Goal: Task Accomplishment & Management: Complete application form

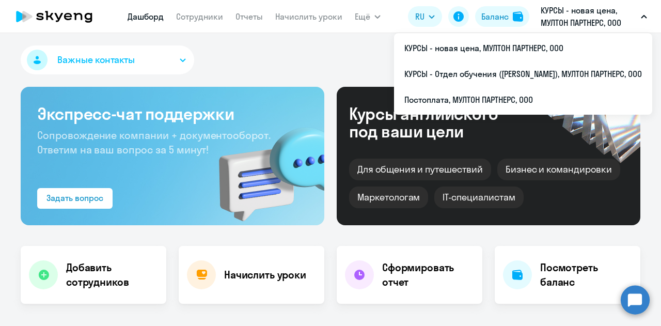
select select "30"
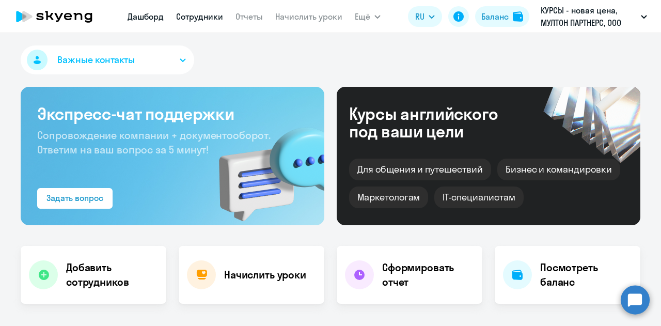
click at [200, 20] on link "Сотрудники" at bounding box center [199, 16] width 47 height 10
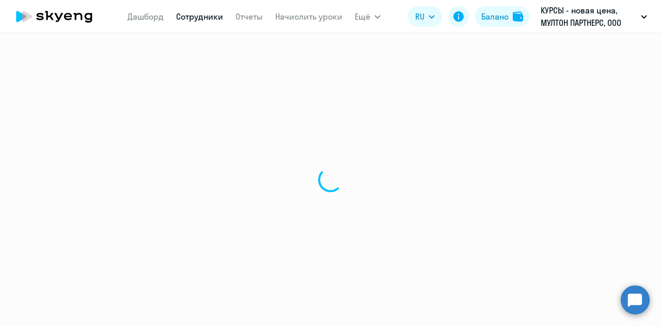
select select "30"
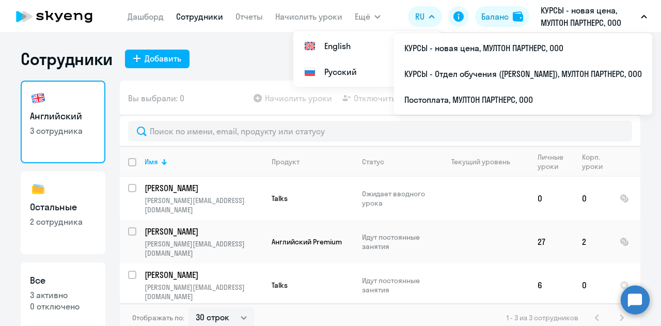
click at [587, 22] on p "КУРСЫ - новая цена, МУЛТОН ПАРТНЕРС, ООО" at bounding box center [589, 16] width 96 height 25
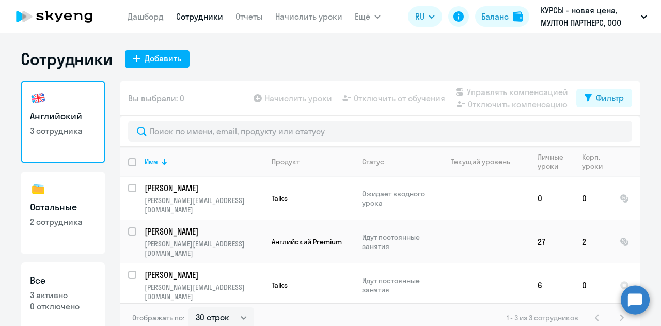
click at [587, 22] on p "КУРСЫ - новая цена, МУЛТОН ПАРТНЕРС, ООО" at bounding box center [589, 16] width 96 height 25
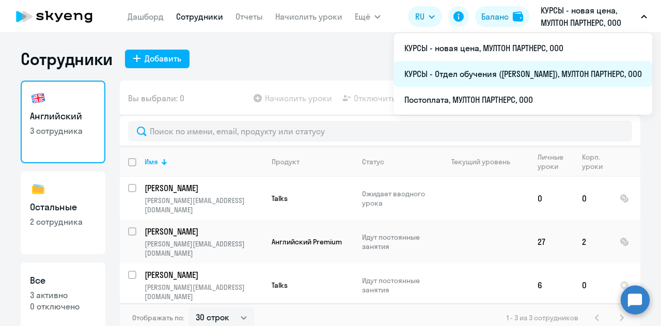
click at [441, 78] on li "КУРСЫ - Отдел обучения ([PERSON_NAME]), МУЛТОН ПАРТНЕРС, ООО" at bounding box center [523, 74] width 258 height 26
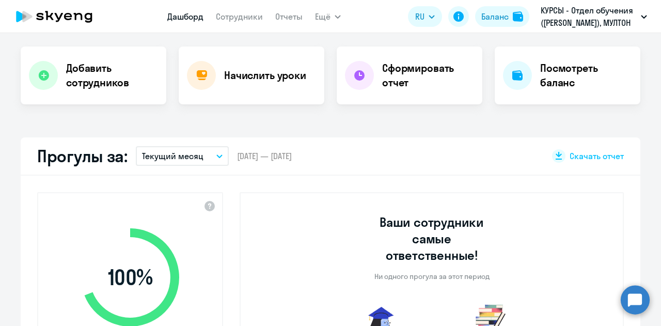
scroll to position [207, 0]
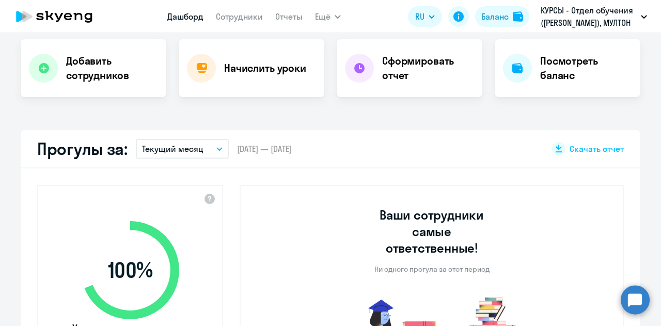
select select "30"
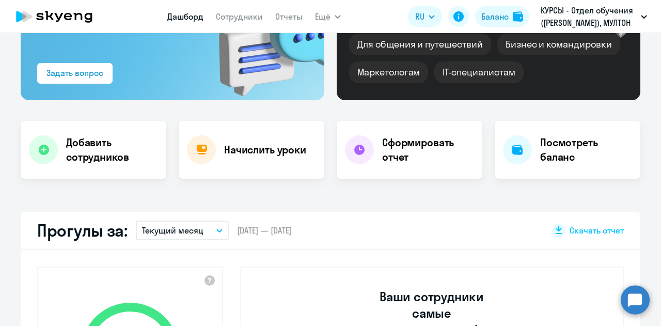
scroll to position [52, 0]
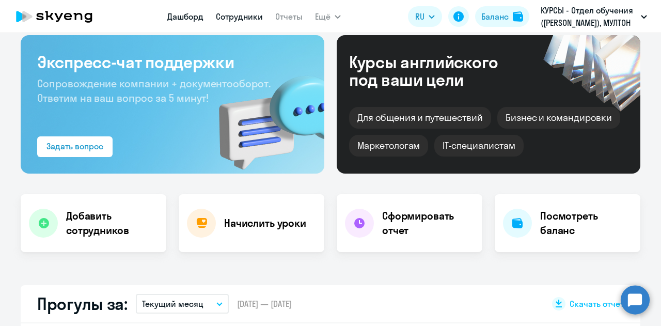
click at [244, 12] on link "Сотрудники" at bounding box center [239, 16] width 47 height 10
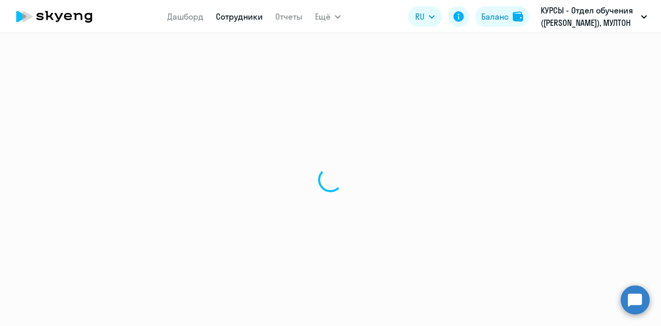
select select "30"
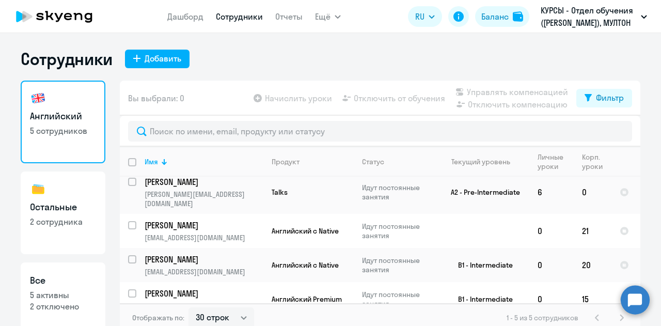
scroll to position [67, 0]
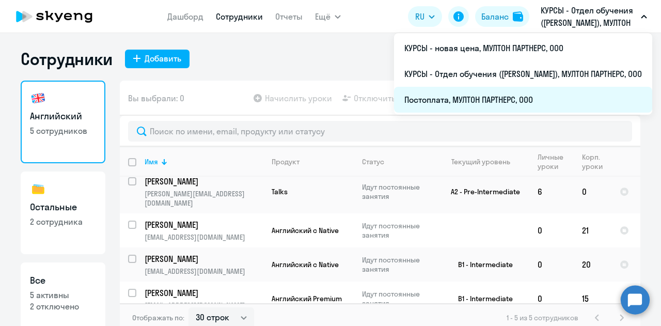
click at [480, 99] on li "Постоплата, МУЛТОН ПАРТНЕРС, ООО" at bounding box center [523, 100] width 258 height 26
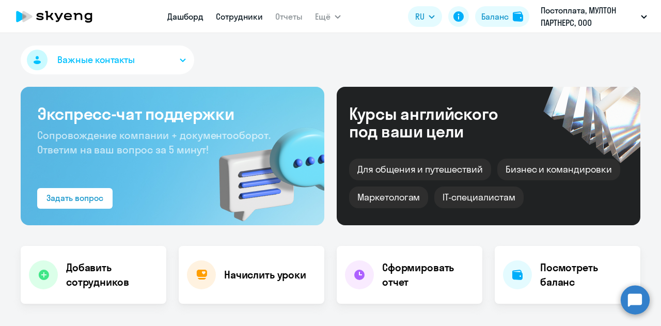
click at [237, 20] on link "Сотрудники" at bounding box center [239, 16] width 47 height 10
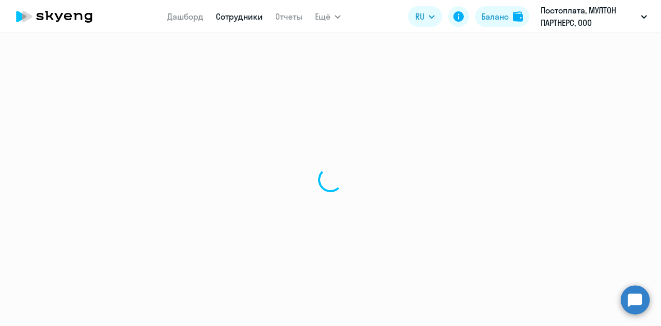
select select "30"
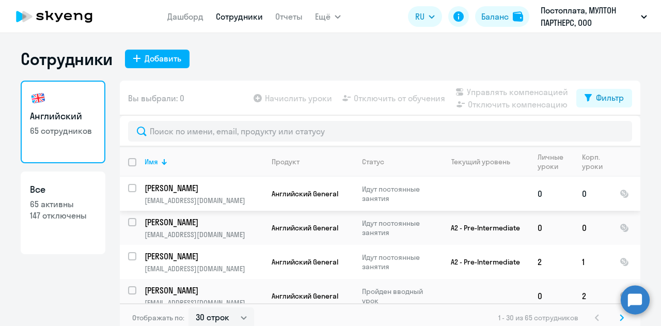
click at [254, 182] on p "[PERSON_NAME]" at bounding box center [203, 187] width 117 height 11
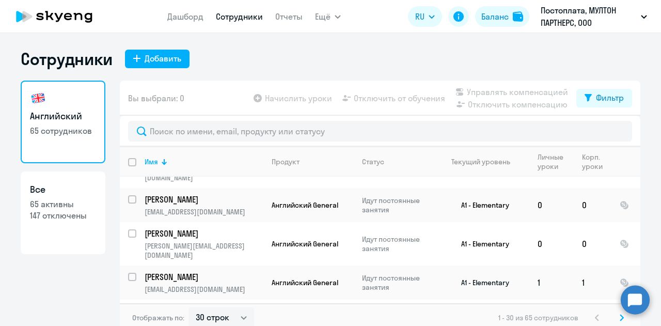
scroll to position [207, 0]
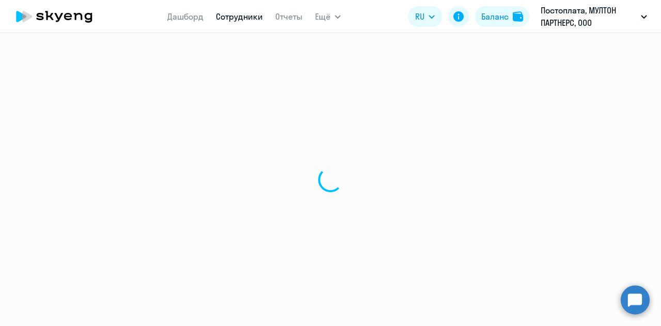
select select "english"
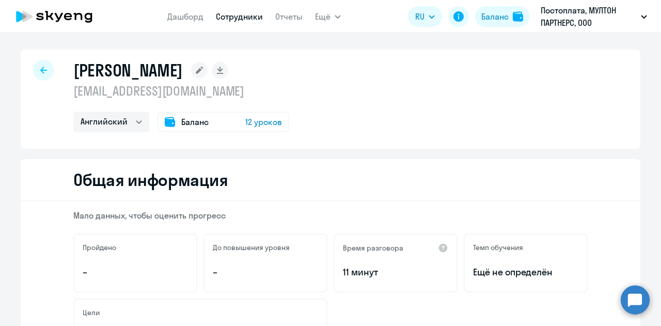
click at [36, 74] on div at bounding box center [43, 70] width 21 height 21
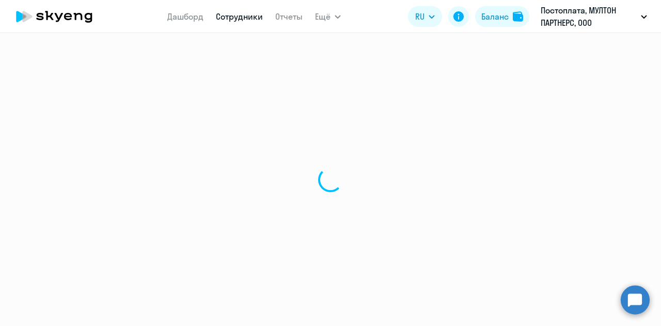
select select "30"
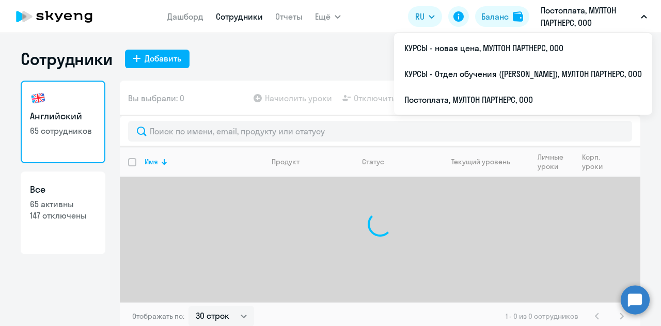
click at [590, 21] on p "Постоплата, МУЛТОН ПАРТНЕРС, ООО" at bounding box center [589, 16] width 96 height 25
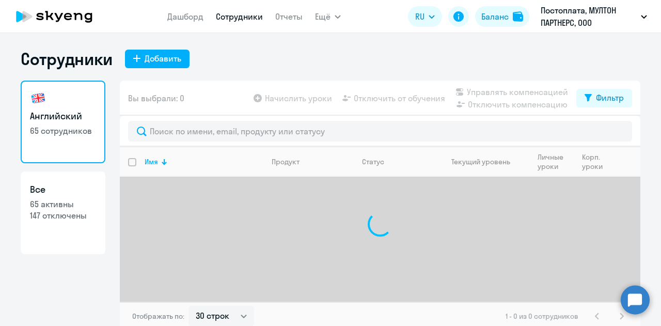
click at [589, 21] on p "Постоплата, МУЛТОН ПАРТНЕРС, ООО" at bounding box center [589, 16] width 96 height 25
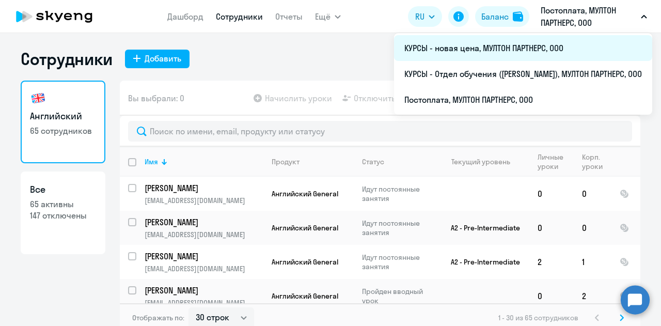
click at [461, 53] on li "КУРСЫ - новая цена, МУЛТОН ПАРТНЕРС, ООО" at bounding box center [523, 48] width 258 height 26
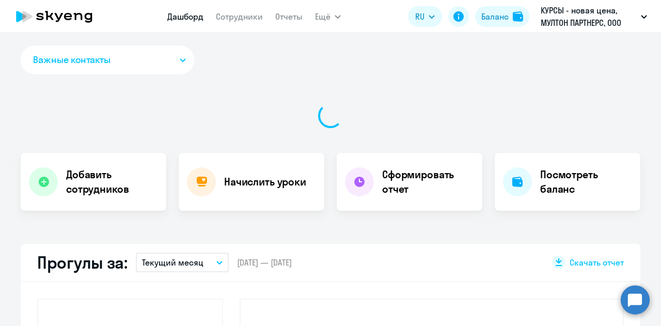
select select "30"
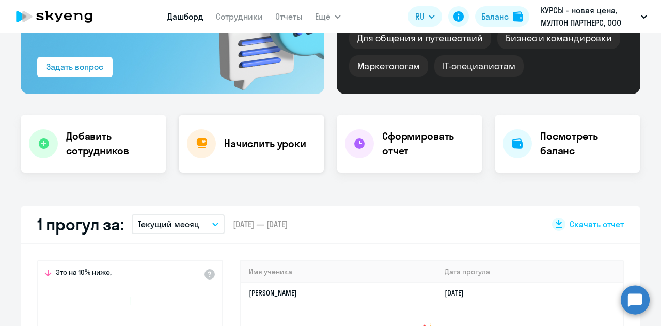
scroll to position [207, 0]
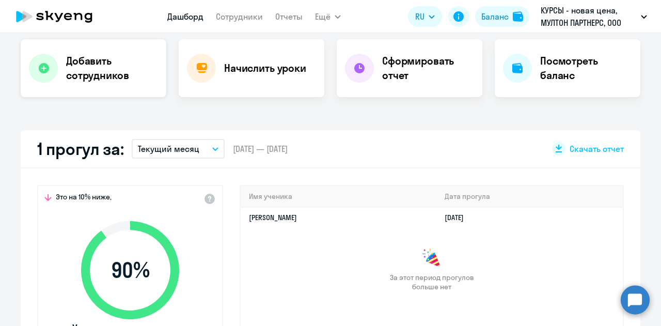
click at [116, 59] on h4 "Добавить сотрудников" at bounding box center [112, 68] width 92 height 29
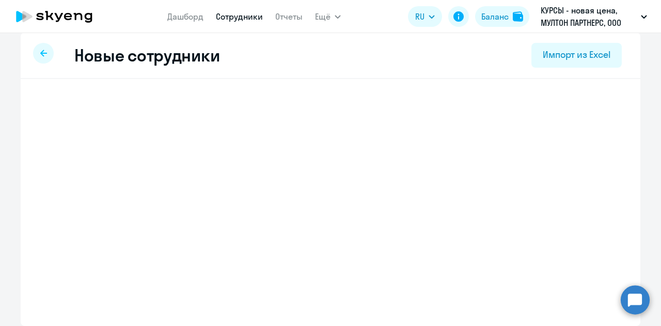
scroll to position [8, 0]
select select "screening_test"
select select "3"
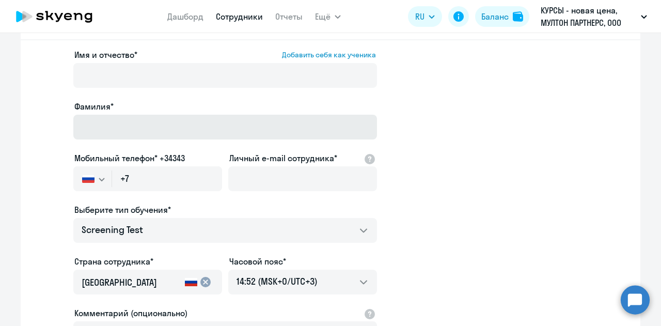
scroll to position [103, 0]
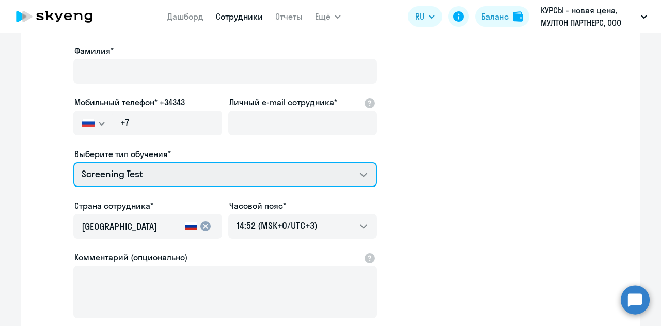
click at [161, 172] on select "Screening Test Премиум английский с русскоговорящим преподавателем Talks 15 мин…" at bounding box center [225, 174] width 304 height 25
click at [193, 169] on select "Screening Test Премиум английский с русскоговорящим преподавателем Talks 15 мин…" at bounding box center [225, 174] width 304 height 25
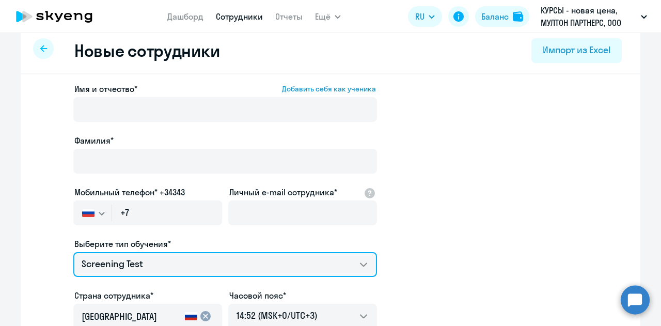
scroll to position [0, 0]
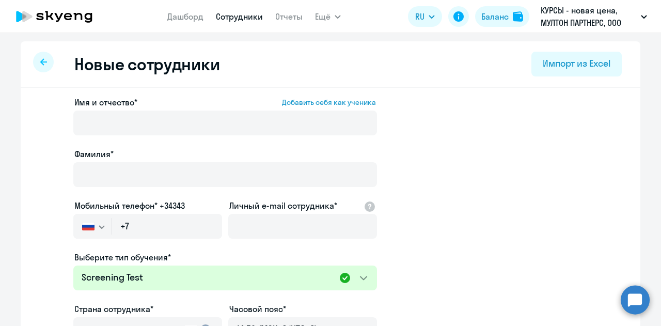
click at [40, 62] on icon at bounding box center [43, 61] width 7 height 7
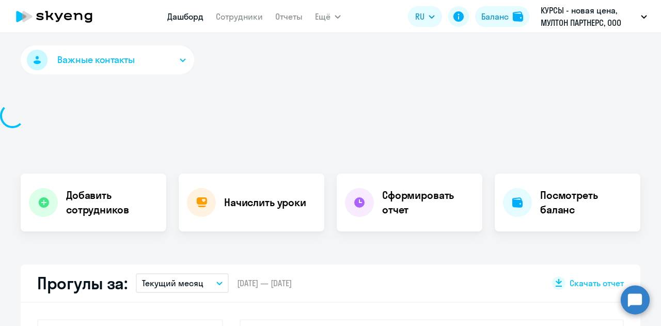
select select "30"
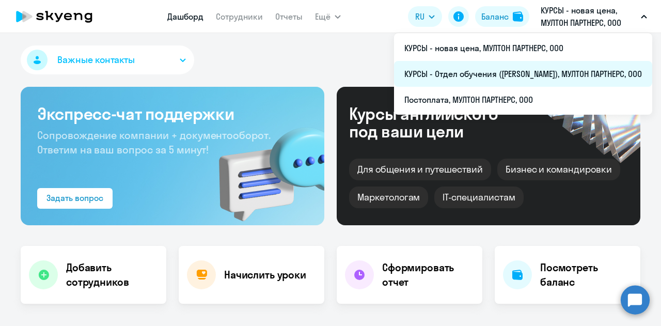
click at [504, 77] on li "КУРСЫ - Отдел обучения ([PERSON_NAME]), МУЛТОН ПАРТНЕРС, ООО" at bounding box center [523, 74] width 258 height 26
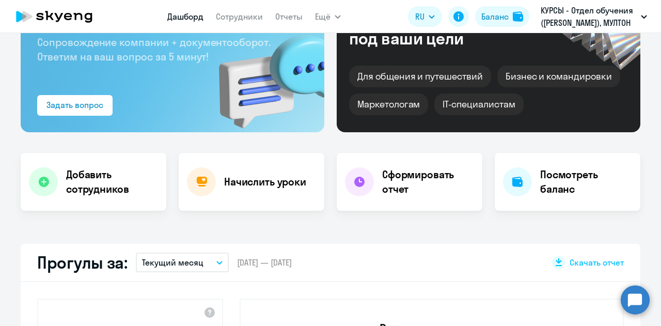
scroll to position [103, 0]
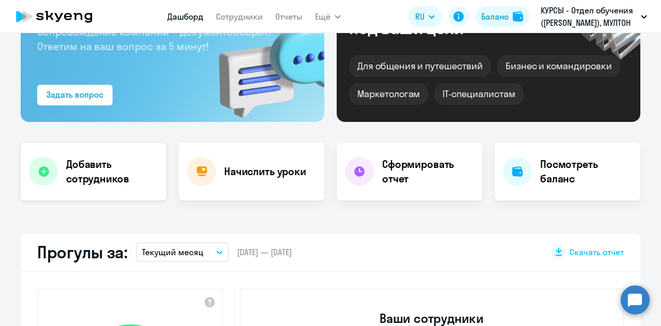
click at [93, 168] on h4 "Добавить сотрудников" at bounding box center [112, 171] width 92 height 29
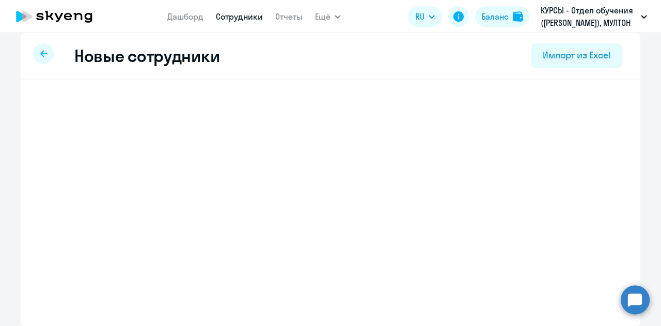
select select "english_adult_not_native_speaker"
select select "3"
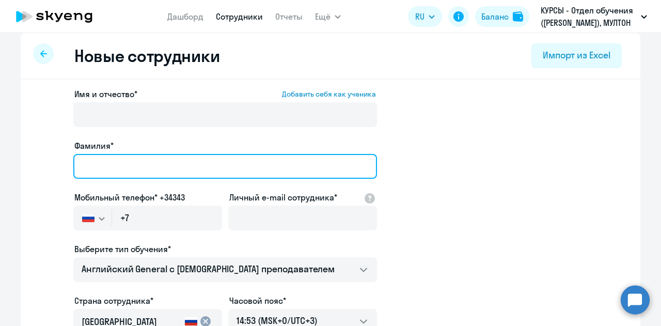
click at [180, 161] on input "Фамилия*" at bounding box center [225, 166] width 304 height 25
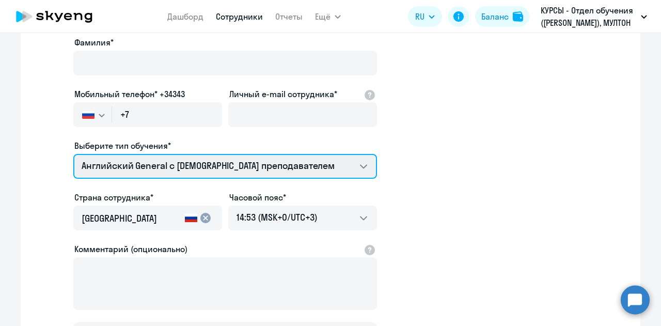
click at [196, 170] on select "Премиум английский с русскоговорящим преподавателем Английский General с [DEMOG…" at bounding box center [225, 166] width 304 height 25
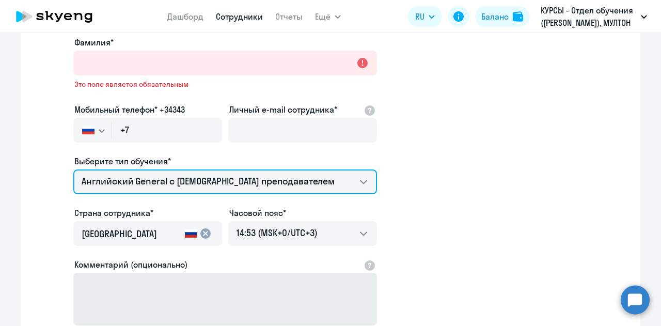
click at [73, 169] on select "Премиум английский с русскоговорящим преподавателем Английский General с [DEMOG…" at bounding box center [225, 181] width 304 height 25
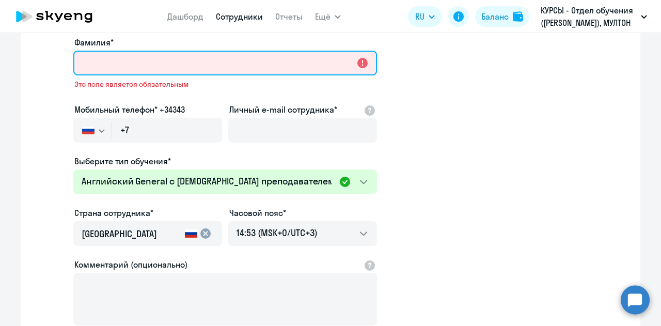
click at [134, 66] on input "Фамилия*" at bounding box center [225, 63] width 304 height 25
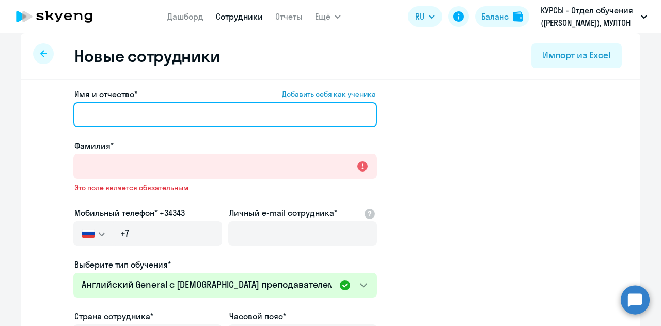
click at [133, 113] on input "Имя и отчество* Добавить себя как ученика" at bounding box center [225, 114] width 304 height 25
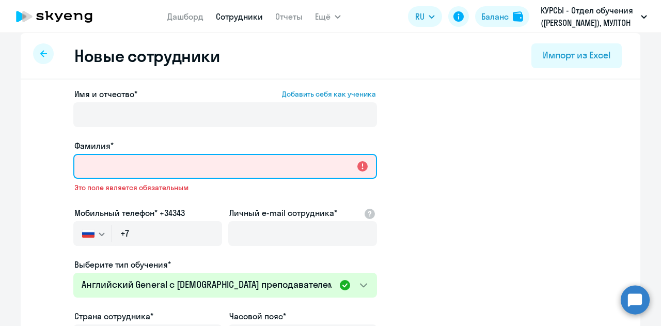
click at [140, 168] on input "Фамилия*" at bounding box center [225, 166] width 304 height 25
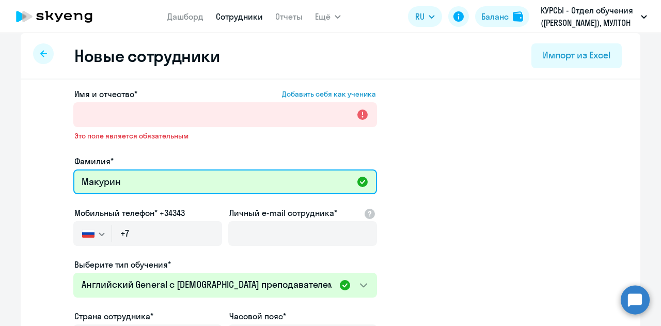
type input "Макурин"
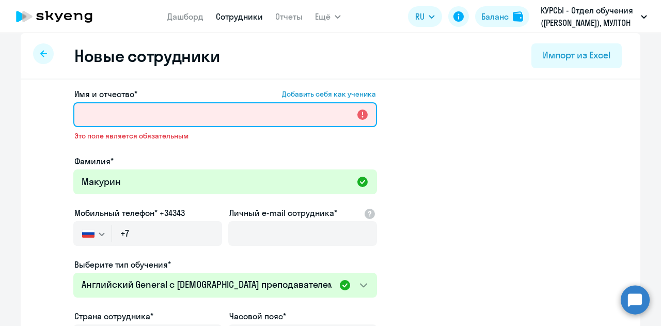
click at [116, 115] on input "Имя и отчество* Добавить себя как ученика" at bounding box center [225, 114] width 304 height 25
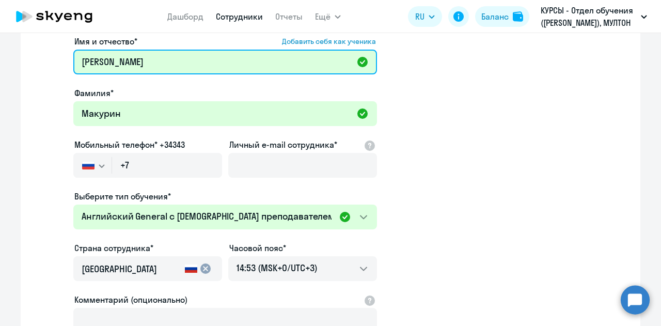
scroll to position [112, 0]
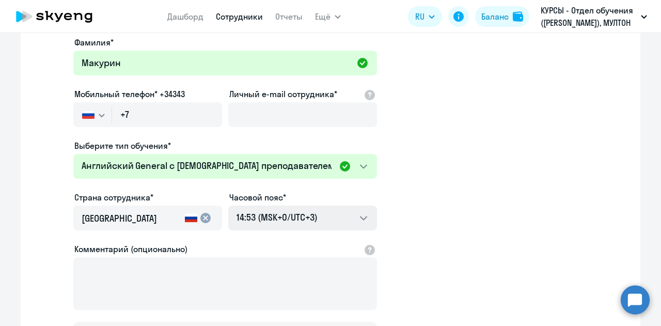
type input "[PERSON_NAME]"
click at [256, 219] on select "00:53 (MSK-14/UTC-11) 01:53 (MSK-13/UTC-10) 02:53 (MSK-12/UTC-9) 03:53 (MSK-11/…" at bounding box center [302, 217] width 149 height 25
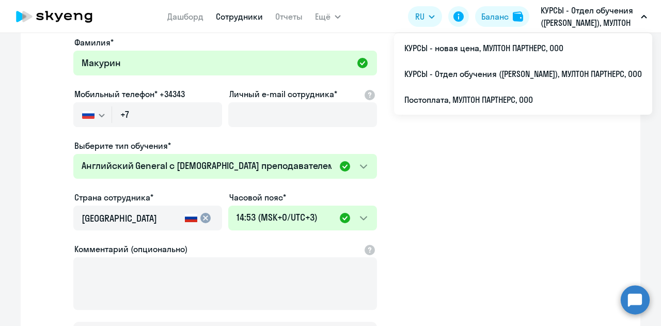
drag, startPoint x: 35, startPoint y: 122, endPoint x: 58, endPoint y: 120, distance: 22.8
click at [37, 122] on app-new-student-form "Имя и отчество* Добавить себя как ученика [PERSON_NAME]* [PERSON_NAME] телефон*…" at bounding box center [330, 169] width 587 height 368
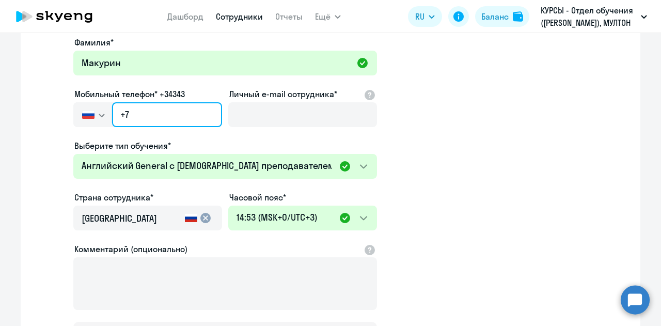
click at [148, 119] on input "+7" at bounding box center [167, 114] width 110 height 25
paste input "[PHONE_NUMBER]"
type input "[PHONE_NUMBER]"
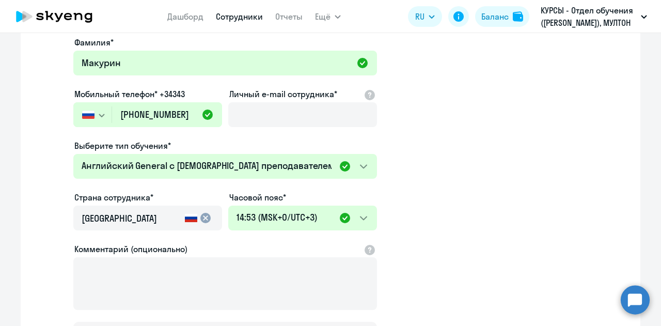
drag, startPoint x: 32, startPoint y: 152, endPoint x: 136, endPoint y: 130, distance: 106.6
click at [32, 151] on div "Имя и отчество* Добавить себя как ученика [PERSON_NAME]* [PERSON_NAME] телефон*…" at bounding box center [331, 203] width 620 height 454
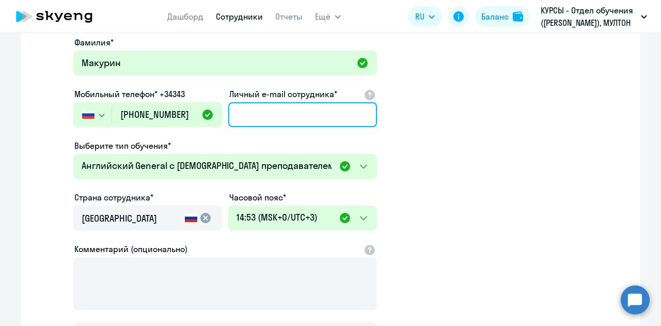
click at [297, 110] on input "Личный e-mail сотрудника*" at bounding box center [302, 114] width 149 height 25
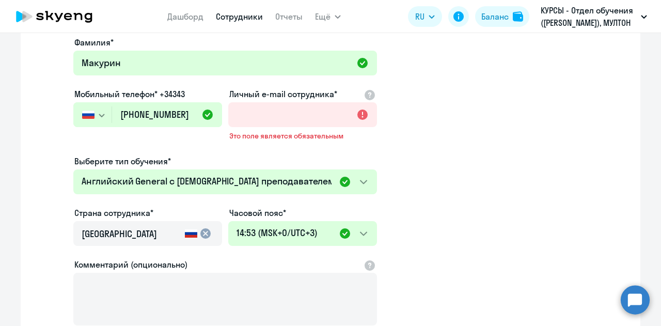
click at [466, 141] on app-new-student-form "Имя и отчество* Добавить себя как ученика [PERSON_NAME]* [PERSON_NAME] телефон*…" at bounding box center [330, 177] width 587 height 384
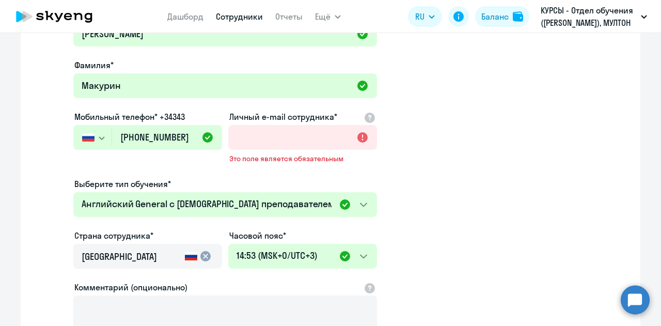
scroll to position [24, 0]
